Goal: Task Accomplishment & Management: Manage account settings

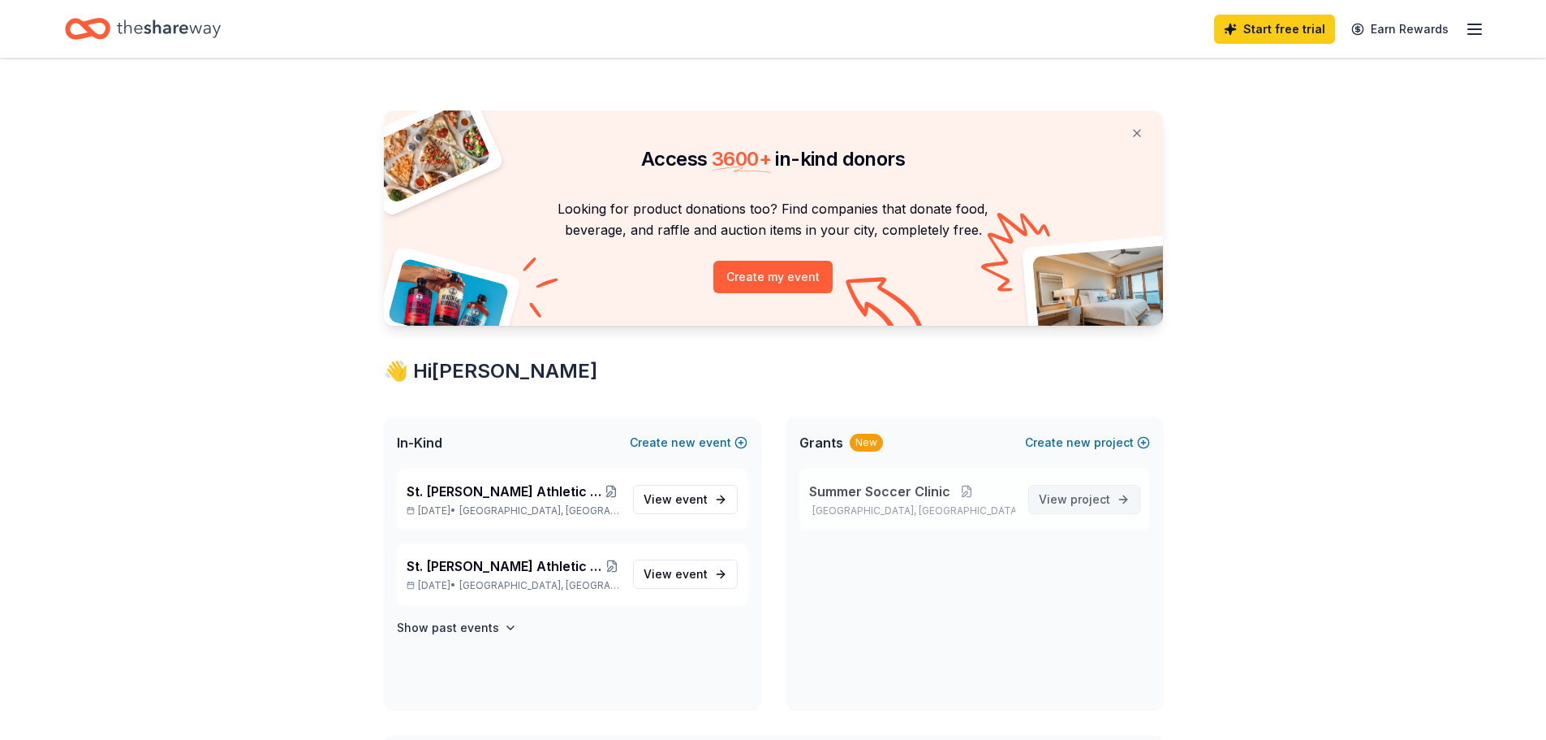
click at [1093, 506] on span "View project" at bounding box center [1074, 498] width 71 height 19
click at [699, 501] on span "event" at bounding box center [691, 499] width 32 height 14
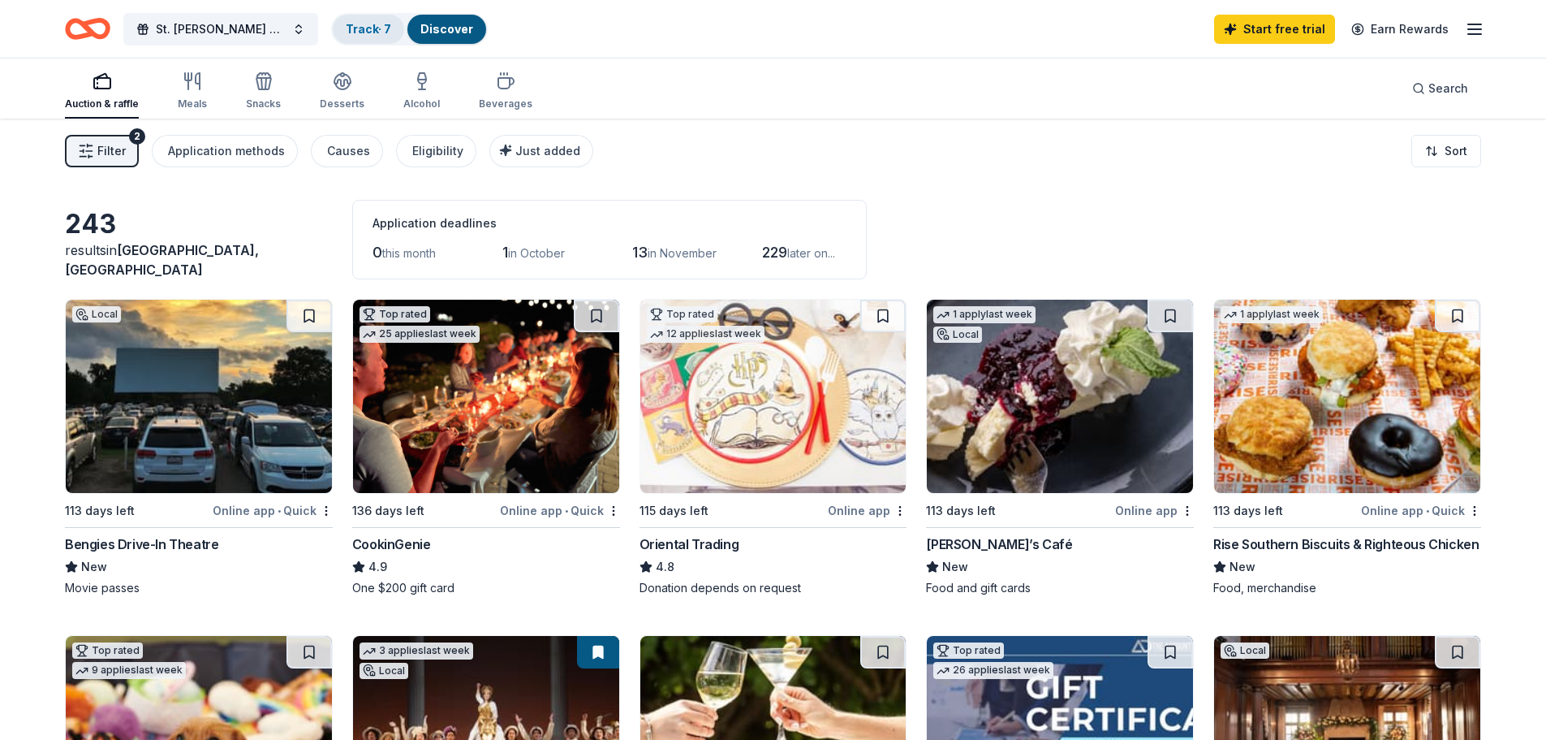
click at [370, 35] on link "Track · 7" at bounding box center [368, 29] width 45 height 14
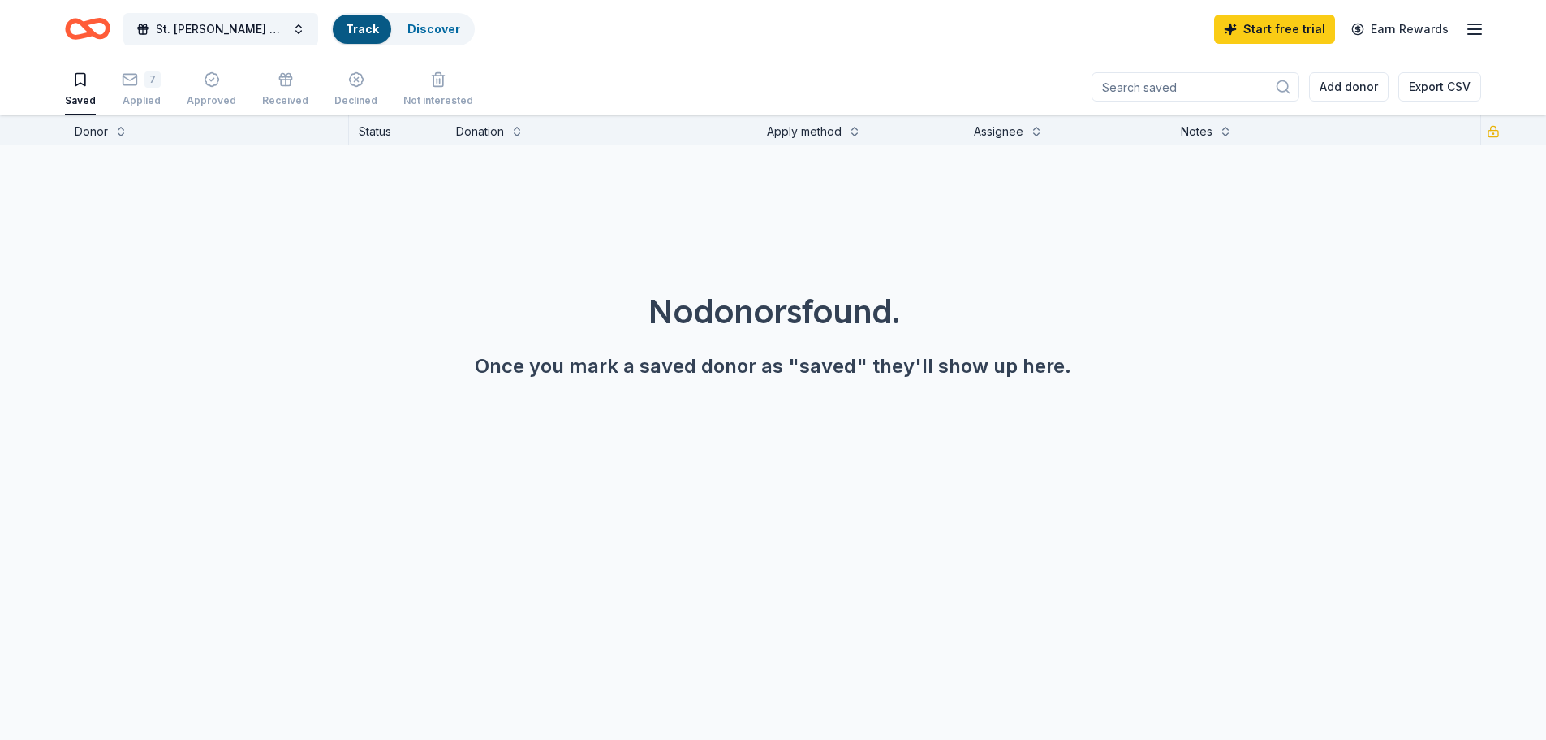
scroll to position [1, 0]
click at [141, 89] on div "7 Applied" at bounding box center [141, 89] width 39 height 36
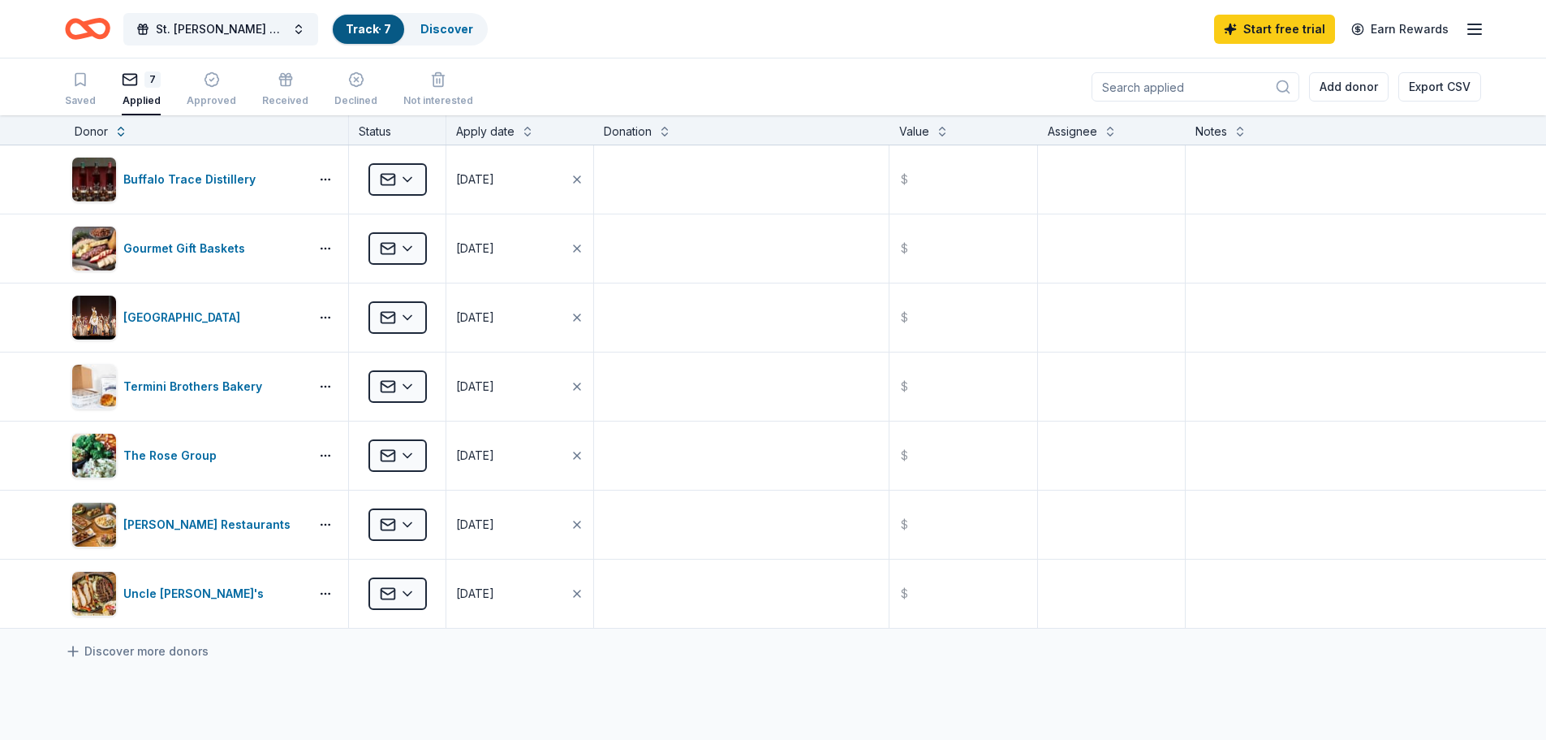
click at [499, 26] on div "St. [PERSON_NAME] Athletic Association - Annual Bull Roast Track · 7 Discover S…" at bounding box center [773, 29] width 1416 height 38
click at [472, 27] on div "Discover" at bounding box center [446, 29] width 79 height 29
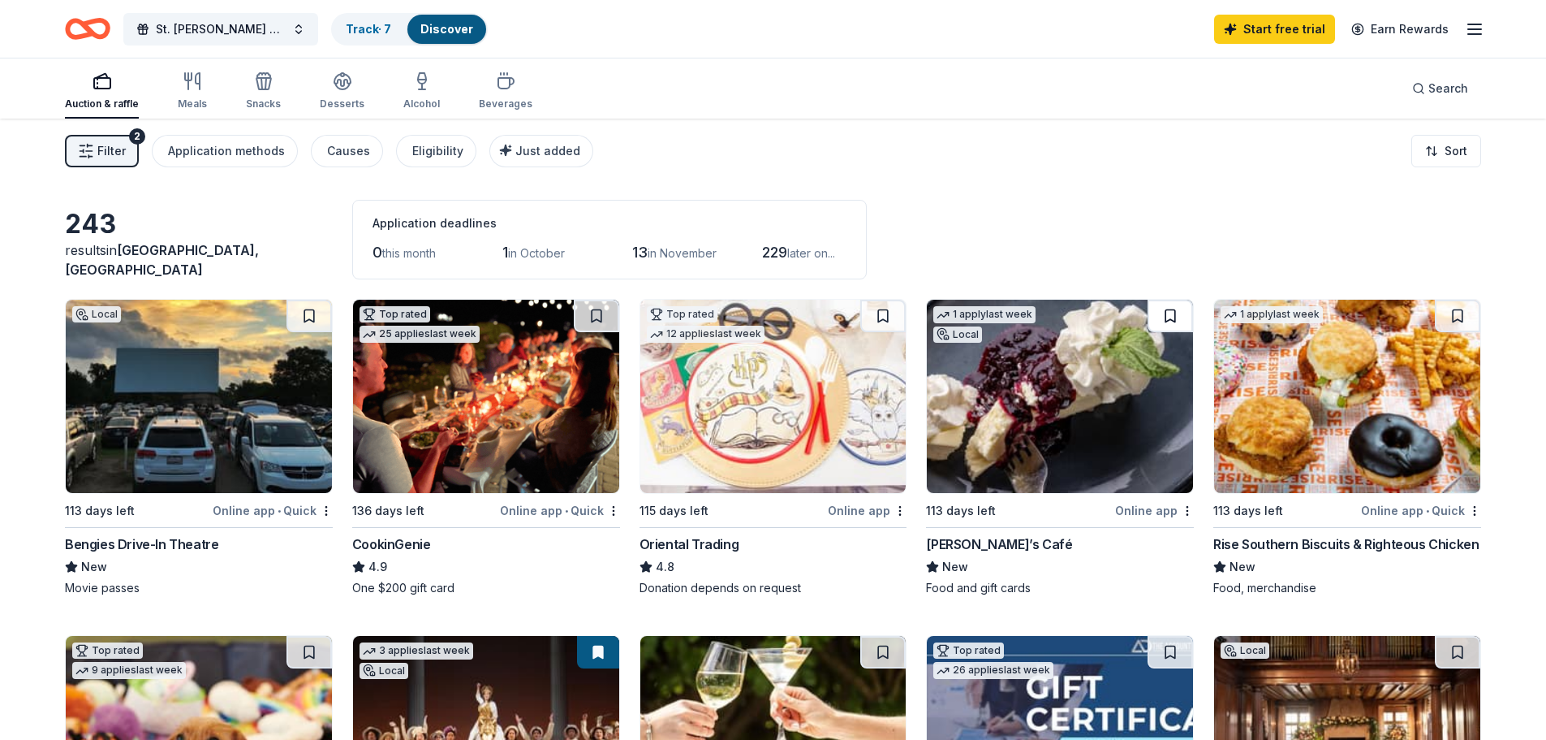
click at [1171, 322] on button at bounding box center [1170, 316] width 45 height 32
click at [380, 33] on link "Track · 8" at bounding box center [369, 29] width 46 height 14
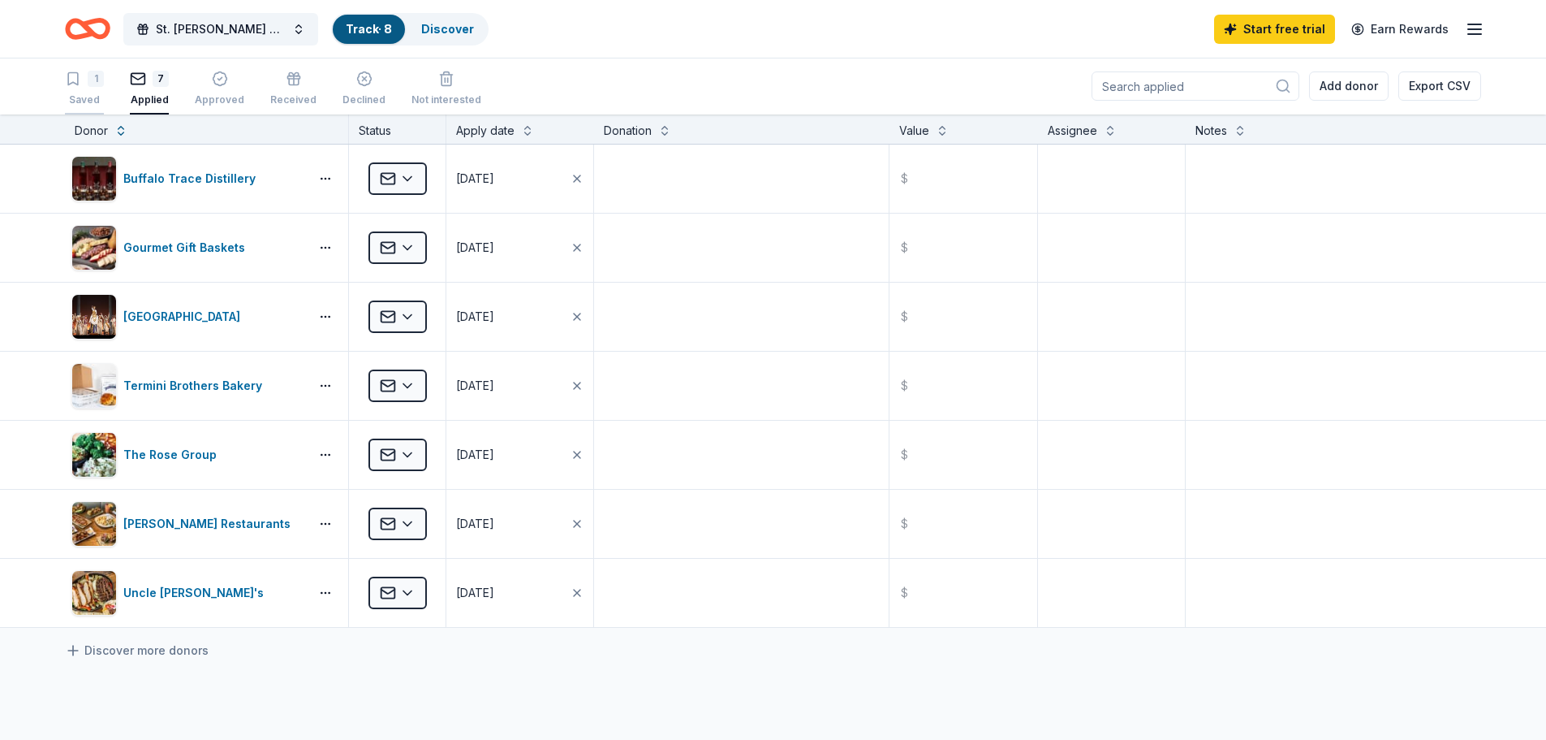
click at [93, 95] on div "Saved" at bounding box center [84, 99] width 39 height 13
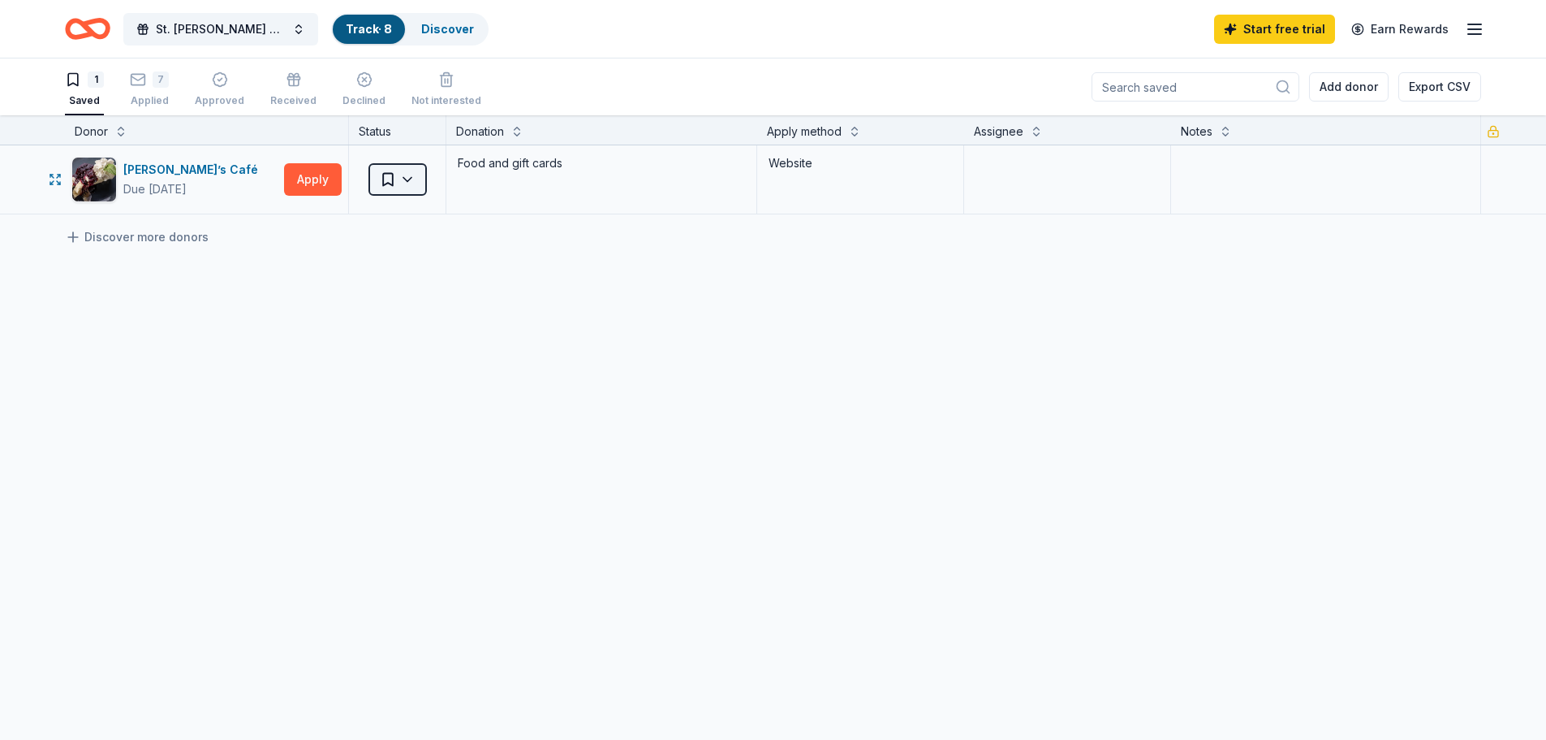
click at [400, 184] on html "St. [PERSON_NAME] Athletic Association - Annual Bull Roast Track · 8 Discover S…" at bounding box center [773, 370] width 1546 height 740
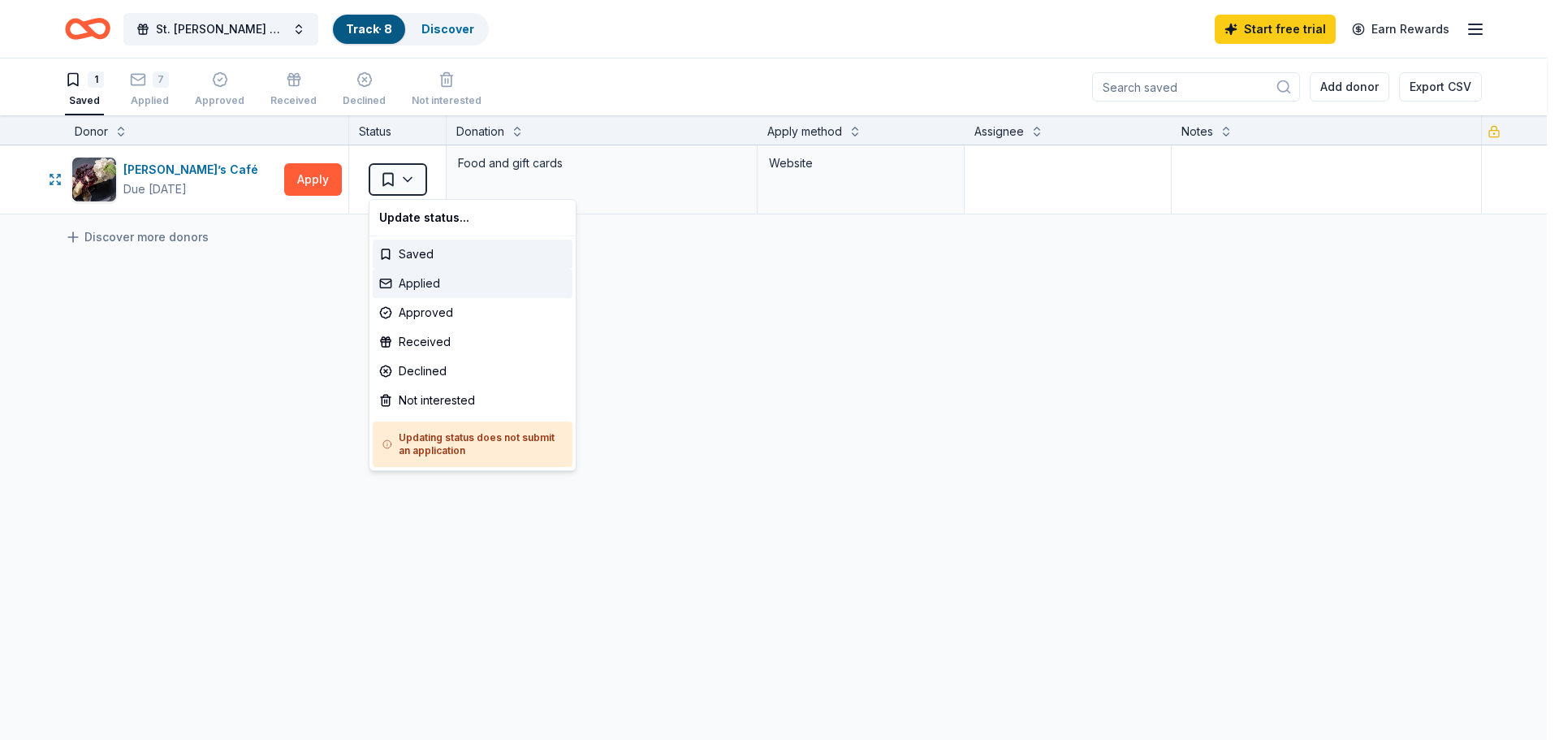
click at [439, 285] on div "Applied" at bounding box center [473, 283] width 200 height 29
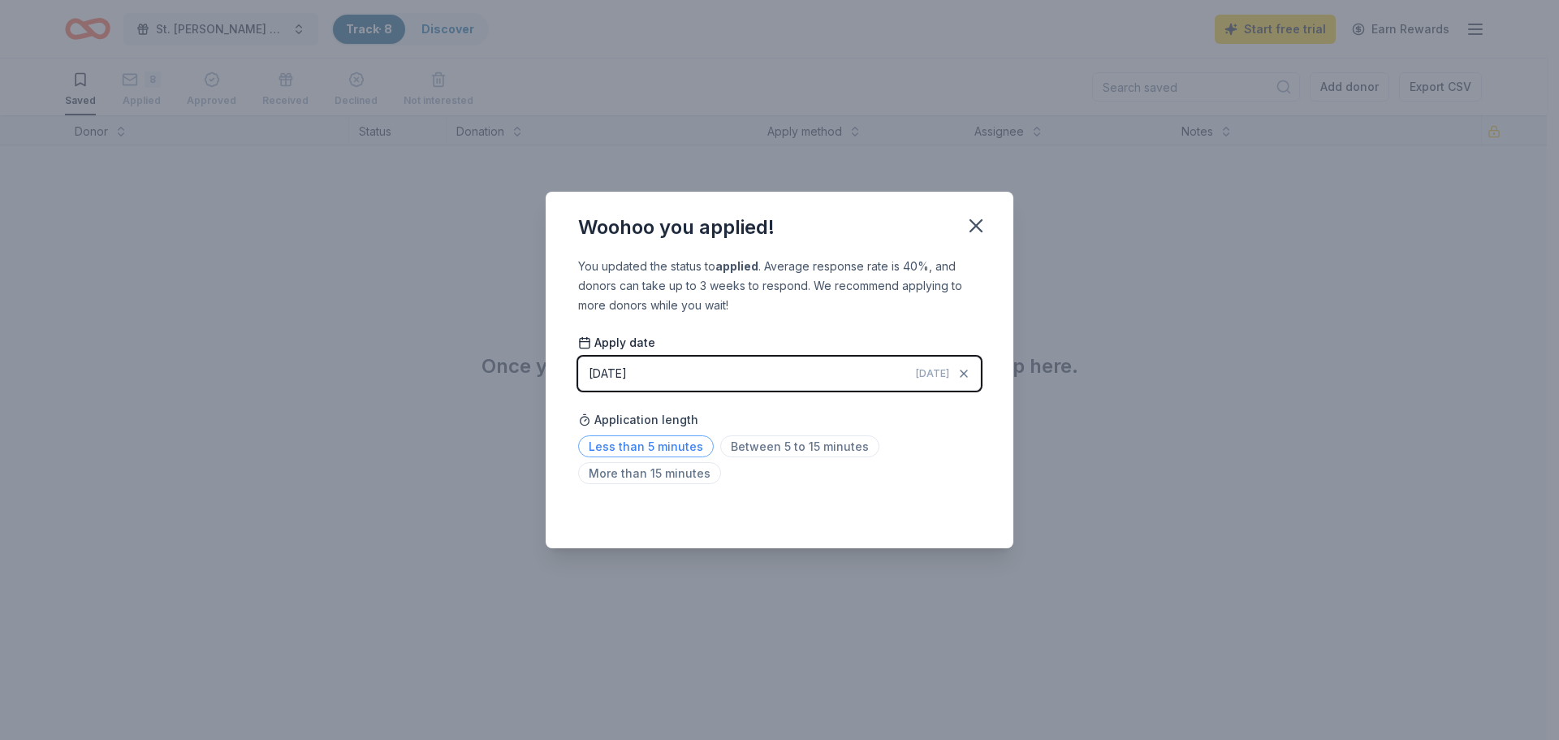
click at [627, 451] on span "Less than 5 minutes" at bounding box center [646, 446] width 136 height 22
click at [970, 226] on icon "button" at bounding box center [975, 225] width 23 height 23
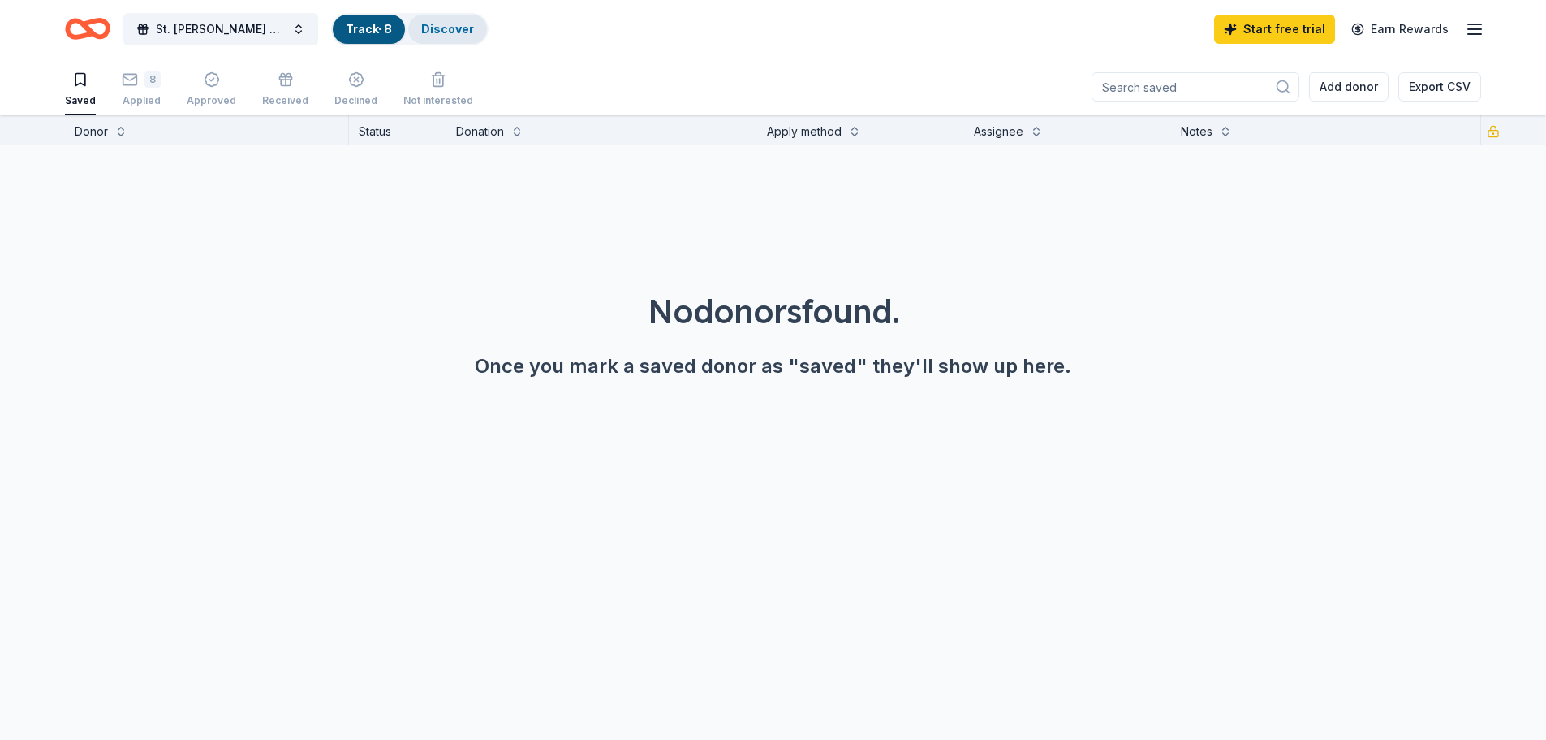
drag, startPoint x: 449, startPoint y: 32, endPoint x: 456, endPoint y: 40, distance: 10.9
click at [449, 32] on link "Discover" at bounding box center [447, 29] width 53 height 14
